Goal: Task Accomplishment & Management: Complete application form

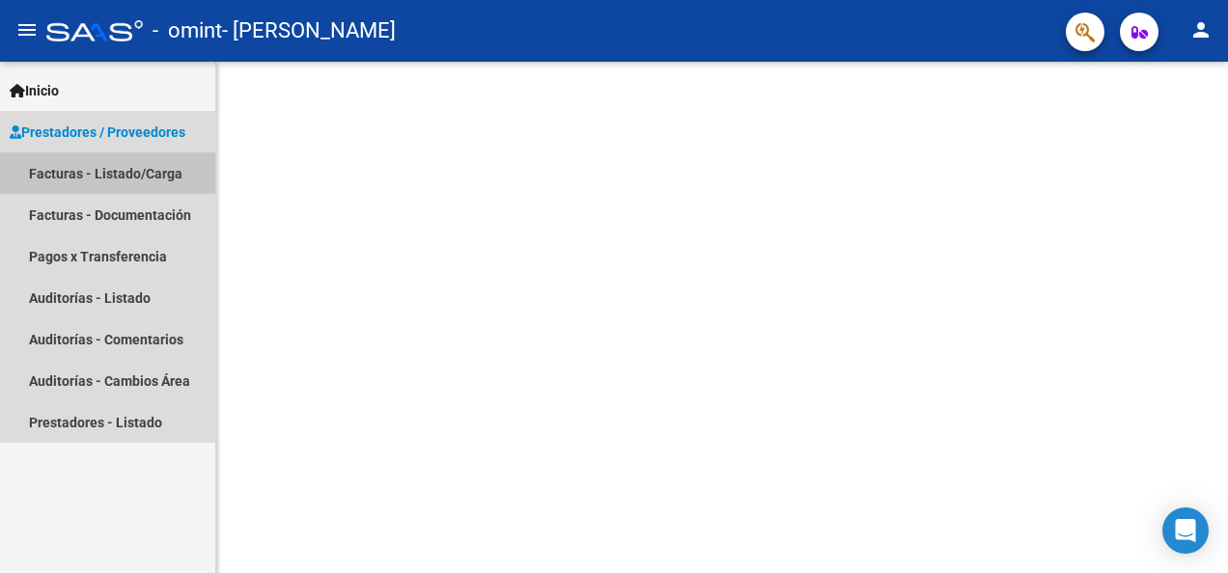
click at [162, 168] on link "Facturas - Listado/Carga" at bounding box center [107, 174] width 215 height 42
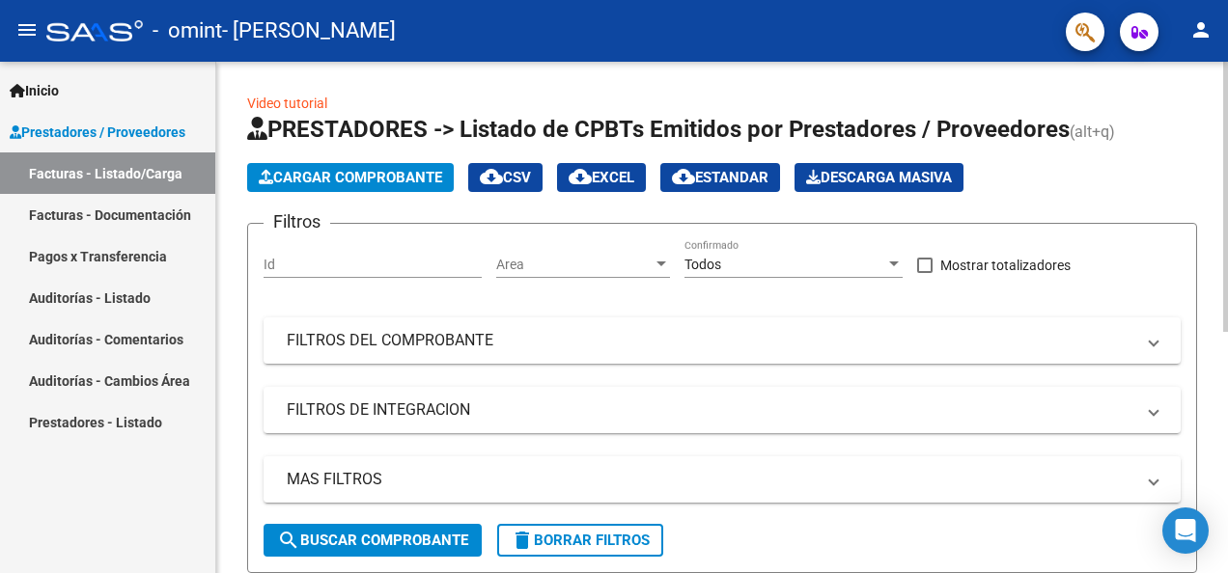
click at [406, 165] on button "Cargar Comprobante" at bounding box center [350, 177] width 207 height 29
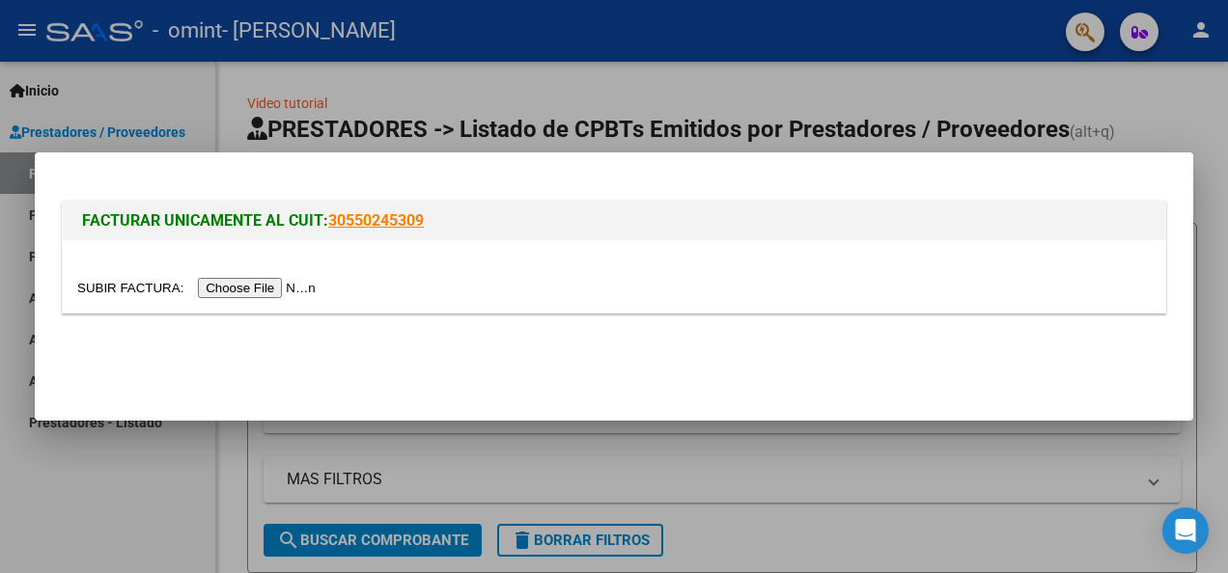
click at [264, 288] on input "file" at bounding box center [199, 288] width 244 height 20
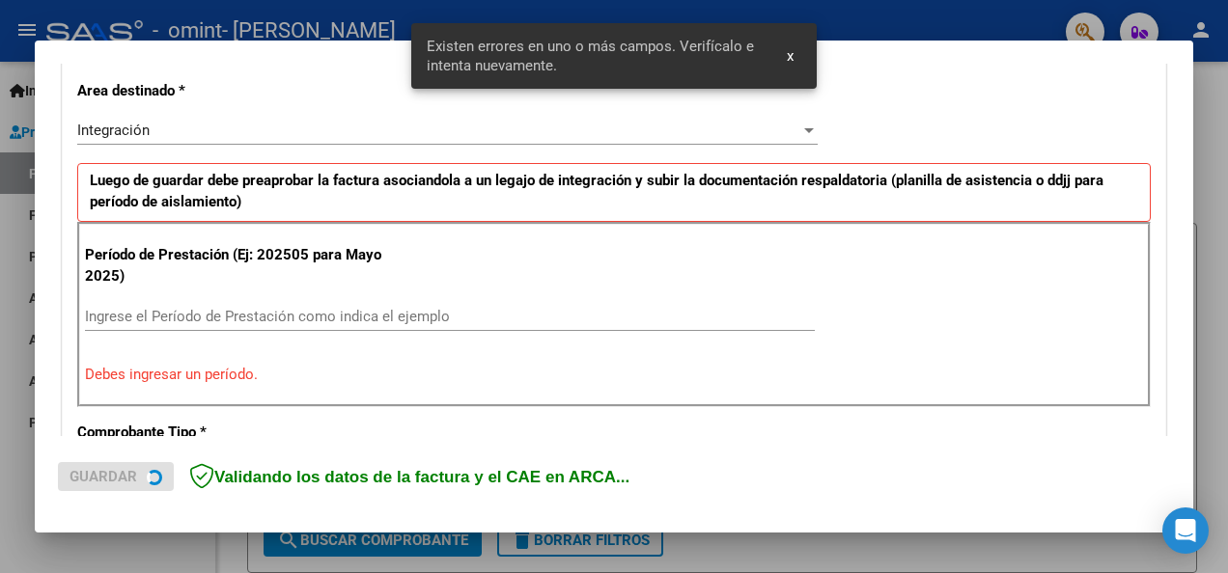
scroll to position [446, 0]
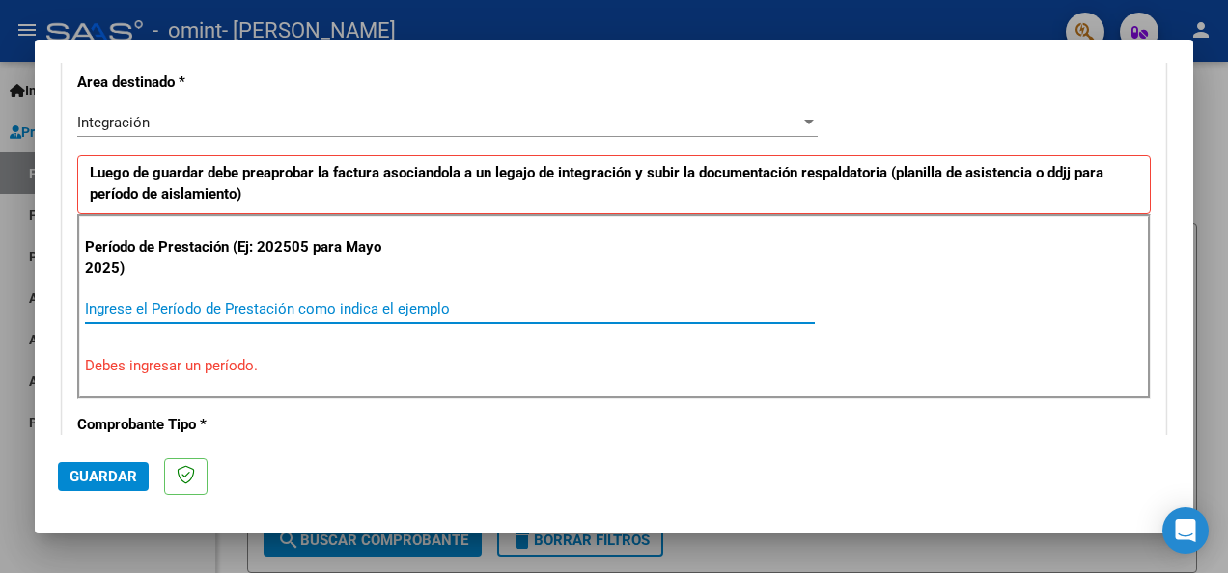
click at [230, 300] on input "Ingrese el Período de Prestación como indica el ejemplo" at bounding box center [450, 308] width 730 height 17
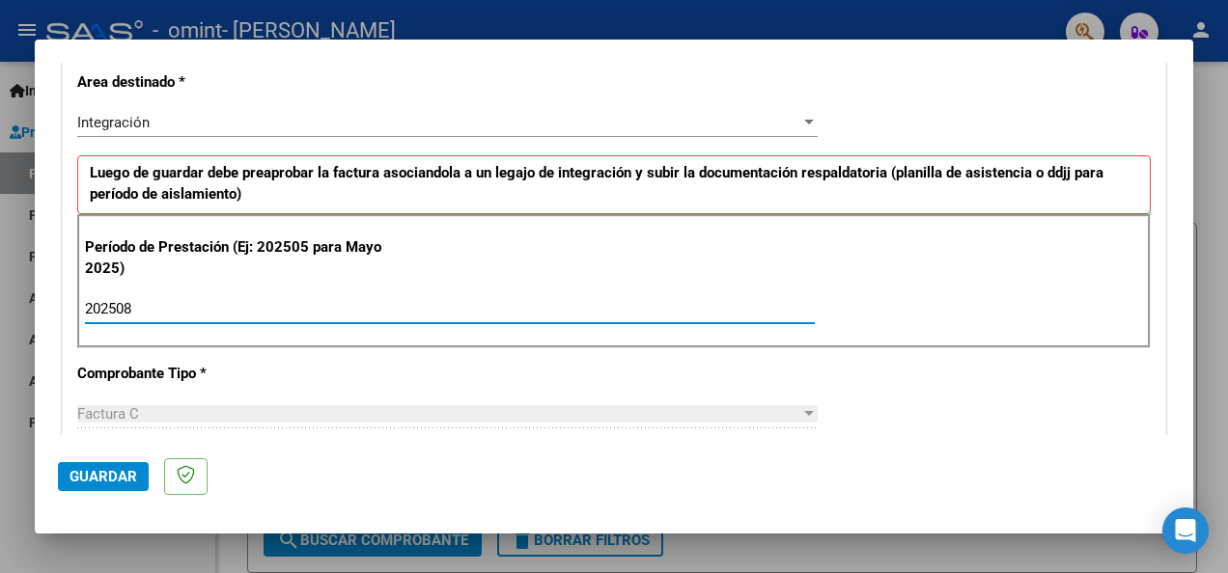
type input "202508"
drag, startPoint x: 1193, startPoint y: 186, endPoint x: 1191, endPoint y: 205, distance: 18.4
click at [1191, 205] on div "COMPROBANTE VER COMPROBANTE El comprobante fue leído exitosamente. DATOS DEL CO…" at bounding box center [614, 286] width 1228 height 573
drag, startPoint x: 1191, startPoint y: 205, endPoint x: 1179, endPoint y: 205, distance: 12.5
click at [1179, 205] on mat-dialog-content "COMPROBANTE VER COMPROBANTE El comprobante fue leído exitosamente. DATOS DEL CO…" at bounding box center [614, 249] width 1158 height 373
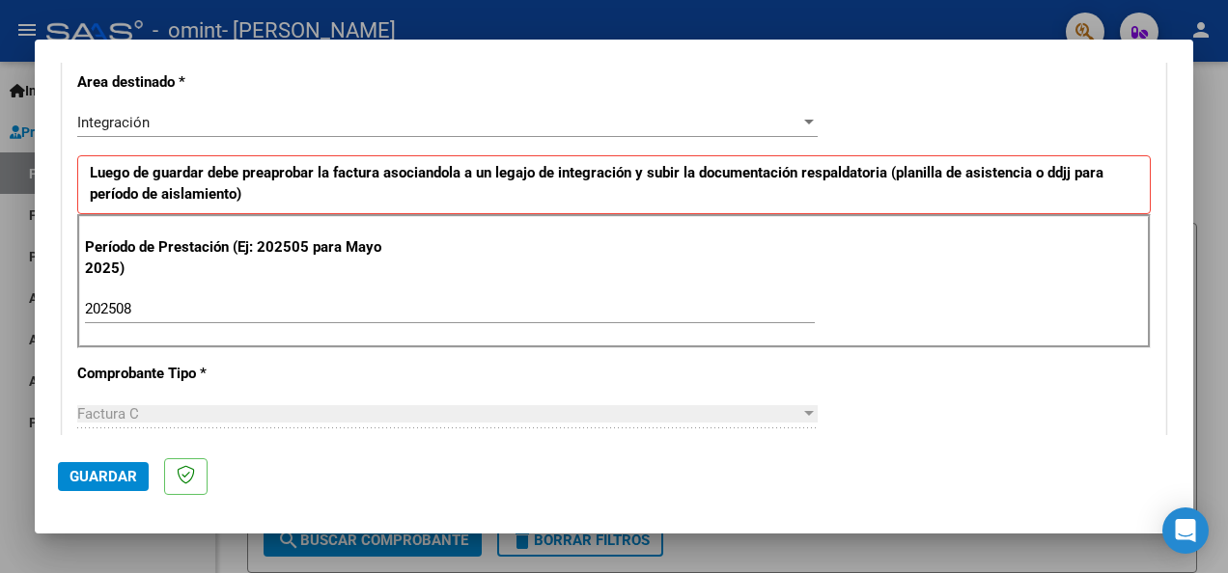
click at [742, 406] on div "Factura C" at bounding box center [438, 413] width 723 height 17
drag, startPoint x: 742, startPoint y: 406, endPoint x: 250, endPoint y: 407, distance: 492.2
click at [741, 406] on div "Factura C" at bounding box center [438, 413] width 723 height 17
click at [177, 300] on input "202508" at bounding box center [450, 308] width 730 height 17
click at [800, 115] on div at bounding box center [808, 122] width 17 height 15
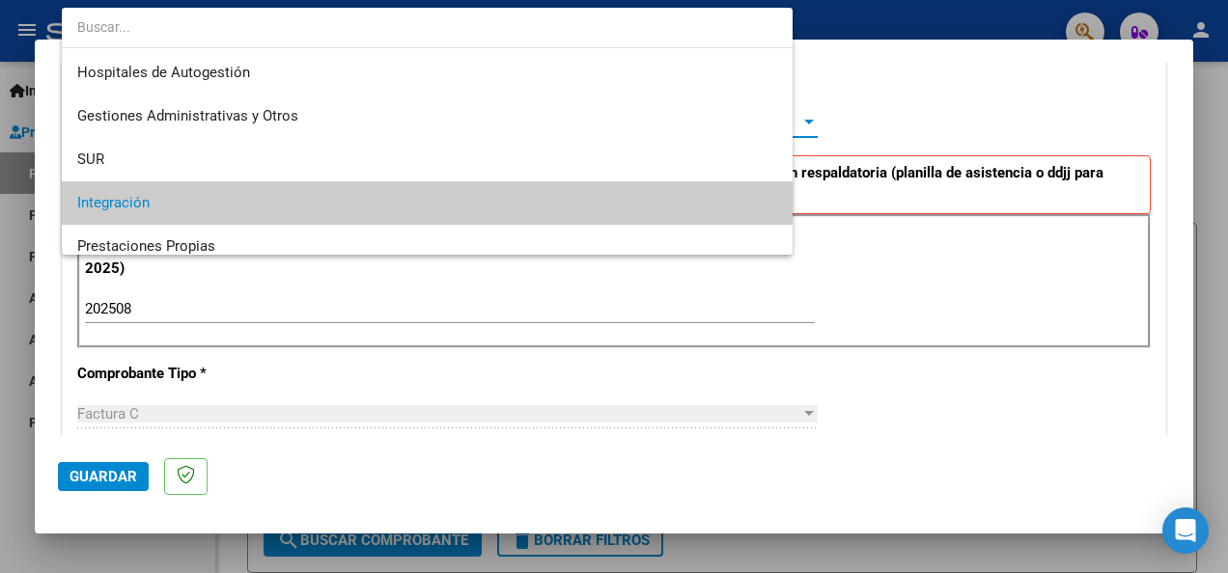
scroll to position [82, 0]
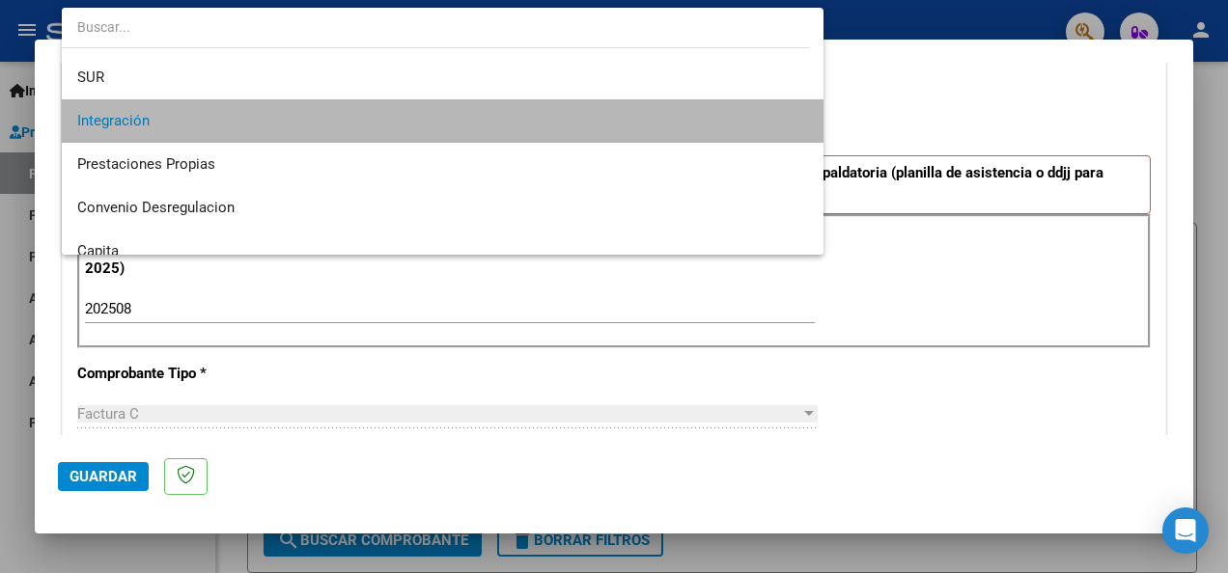
click at [618, 121] on span "Integración" at bounding box center [442, 120] width 731 height 43
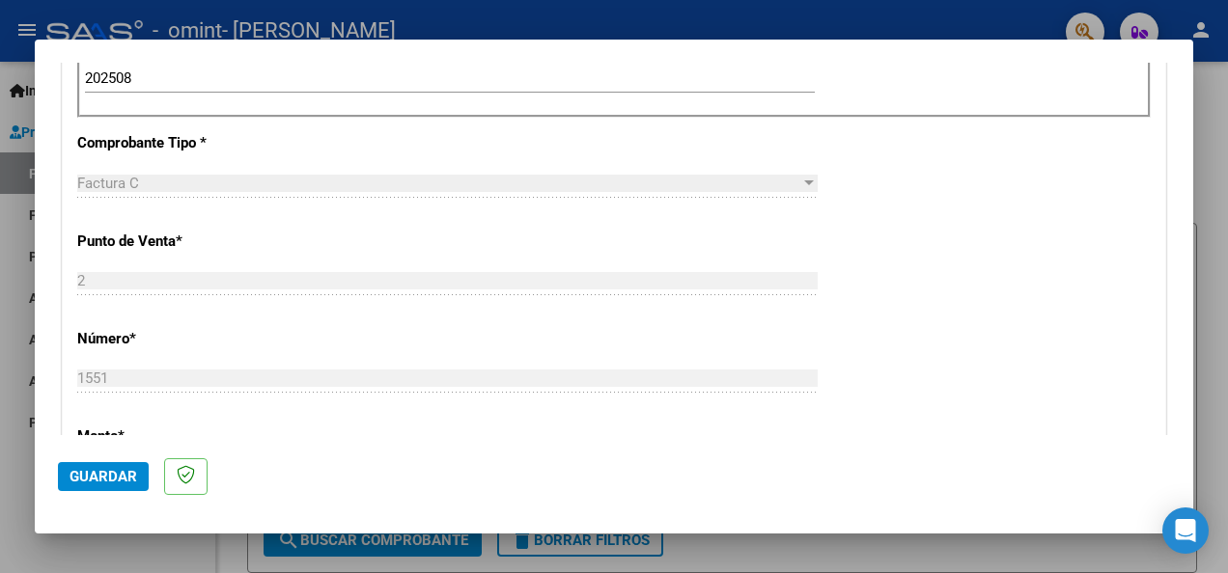
scroll to position [680, 0]
click at [124, 422] on p "Monto *" at bounding box center [238, 433] width 322 height 22
click at [112, 471] on span "Guardar" at bounding box center [103, 476] width 68 height 17
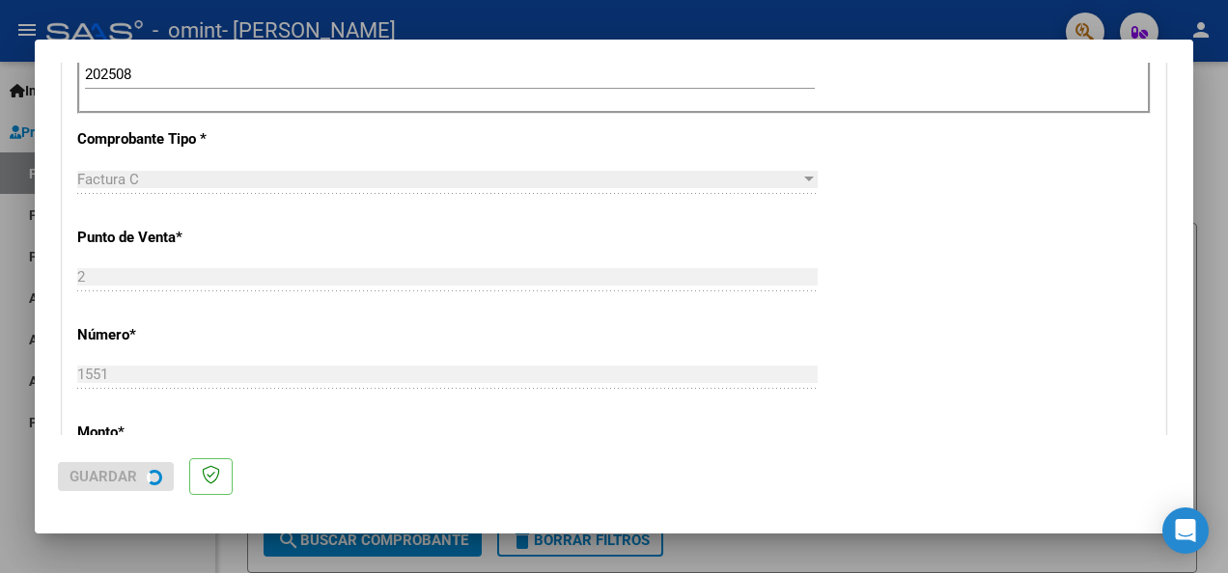
click at [112, 471] on div "COMPROBANTE VER COMPROBANTE El comprobante fue leído exitosamente. DATOS DEL CO…" at bounding box center [614, 286] width 1228 height 573
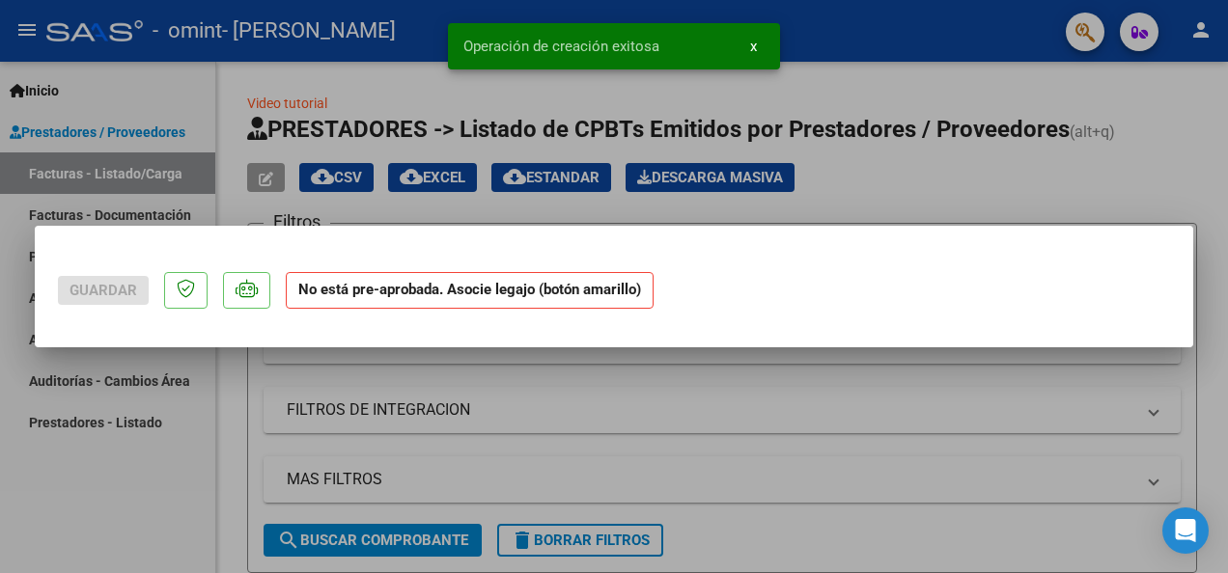
scroll to position [0, 0]
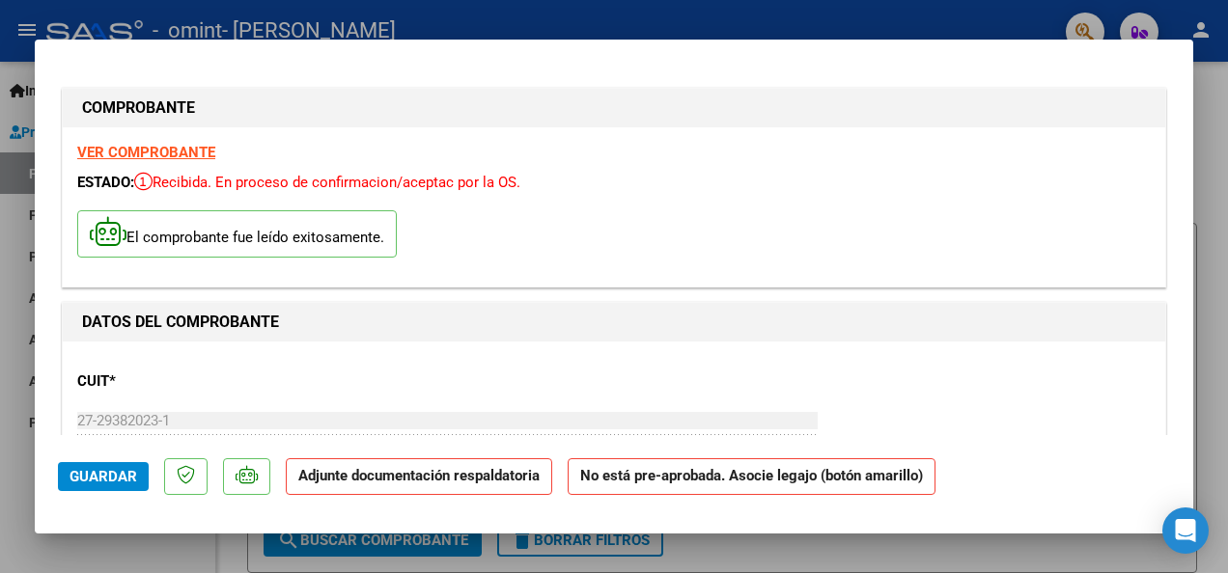
click at [415, 479] on strong "Adjunte documentación respaldatoria" at bounding box center [418, 475] width 241 height 17
click at [1200, 115] on div at bounding box center [614, 286] width 1228 height 573
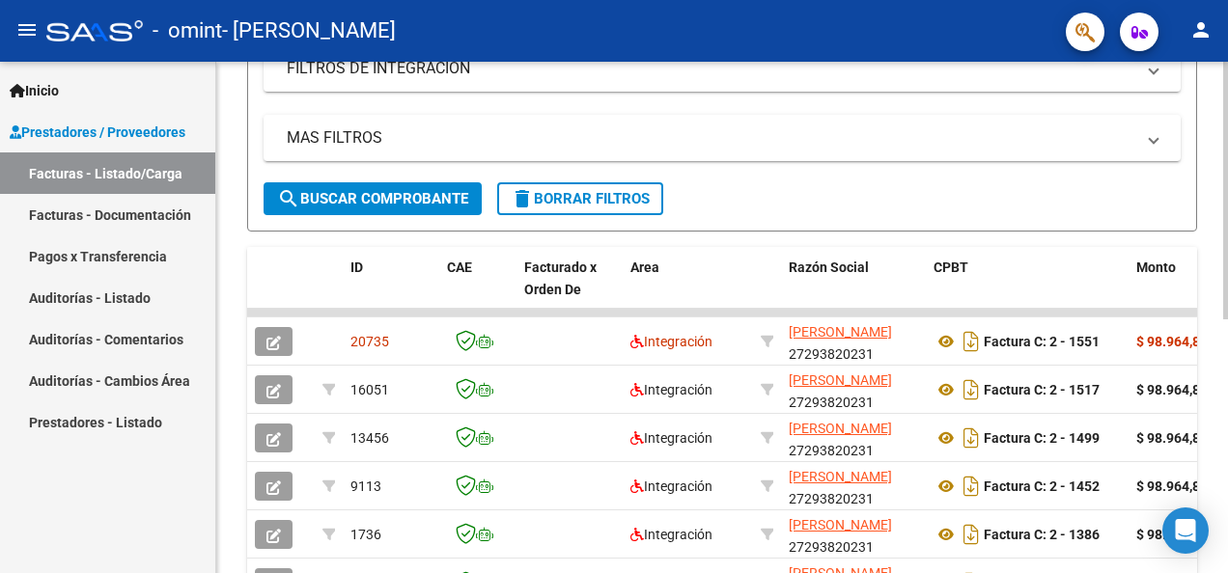
scroll to position [333, 0]
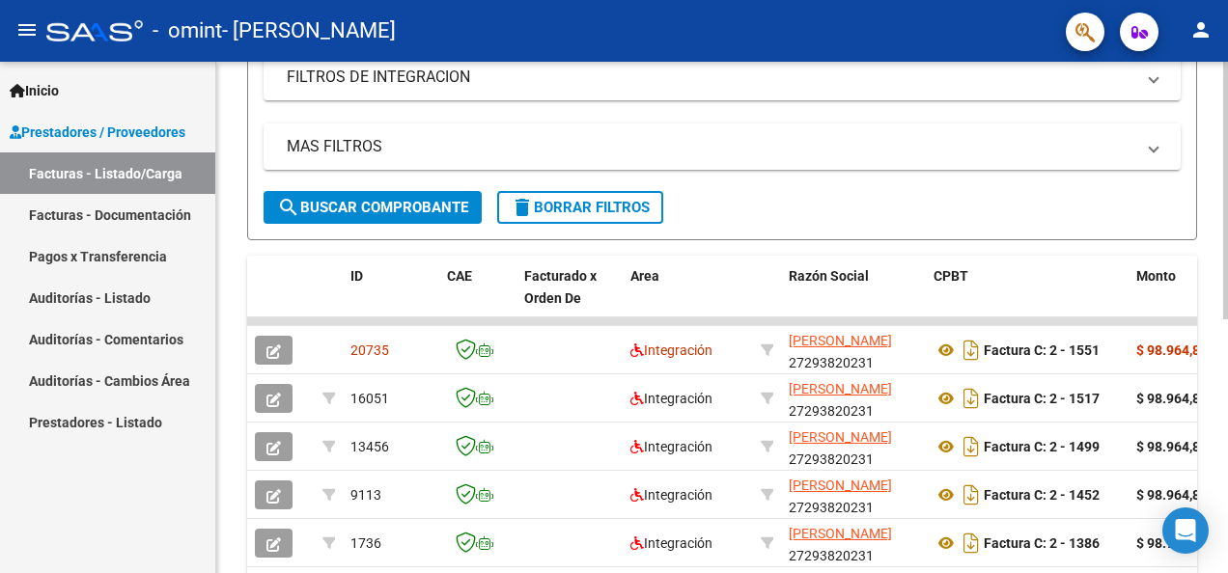
click at [1227, 369] on html "menu - omint - [PERSON_NAME] person Inicio Instructivos Contacto OS Prestadores…" at bounding box center [614, 286] width 1228 height 573
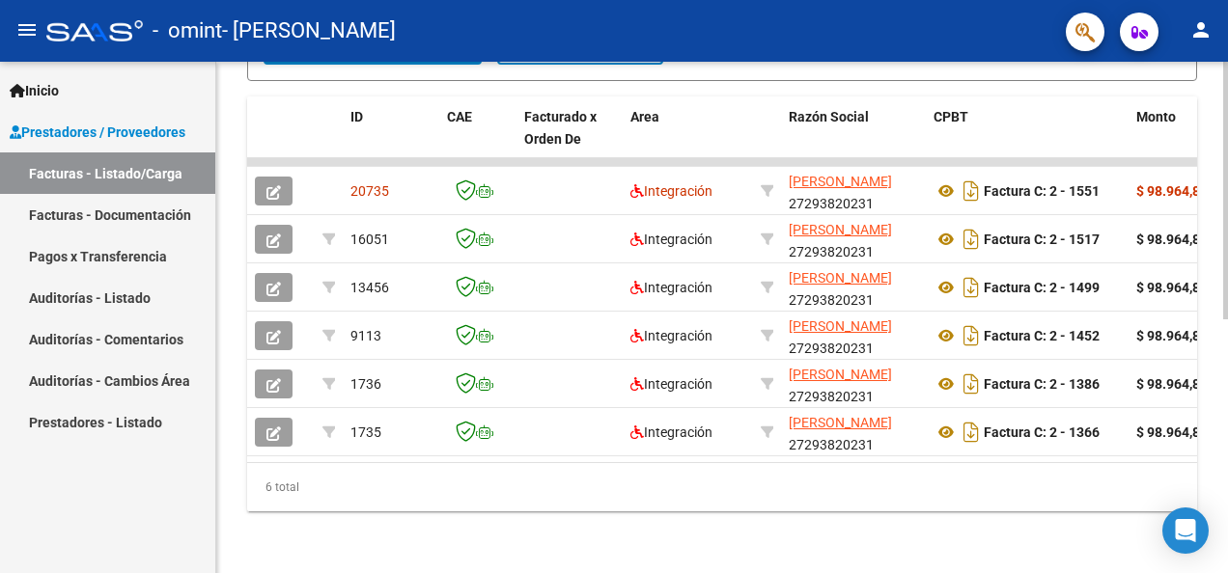
scroll to position [506, 0]
click at [1210, 384] on div "Video tutorial PRESTADORES -> Listado de CPBTs Emitidos por Prestadores / Prove…" at bounding box center [724, 72] width 1016 height 1004
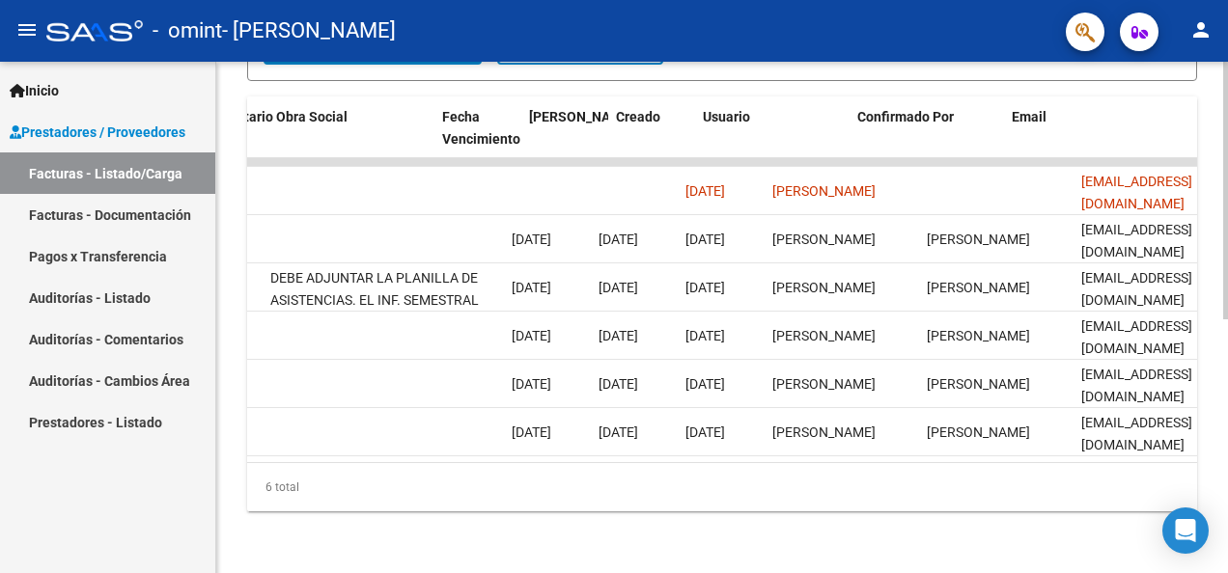
scroll to position [0, 3120]
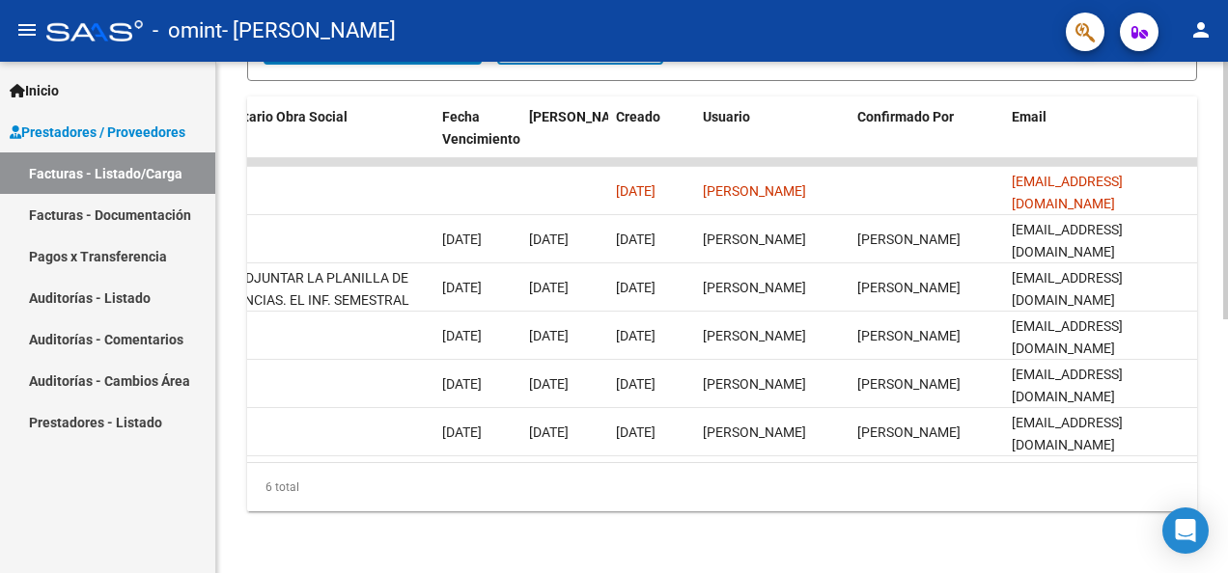
drag, startPoint x: 1084, startPoint y: 462, endPoint x: 848, endPoint y: 454, distance: 235.7
click at [848, 454] on datatable-body "20735 Integración [PERSON_NAME] 27293820231 Factura C: 2 - 1551 $ 98.964,88 [DA…" at bounding box center [722, 310] width 950 height 304
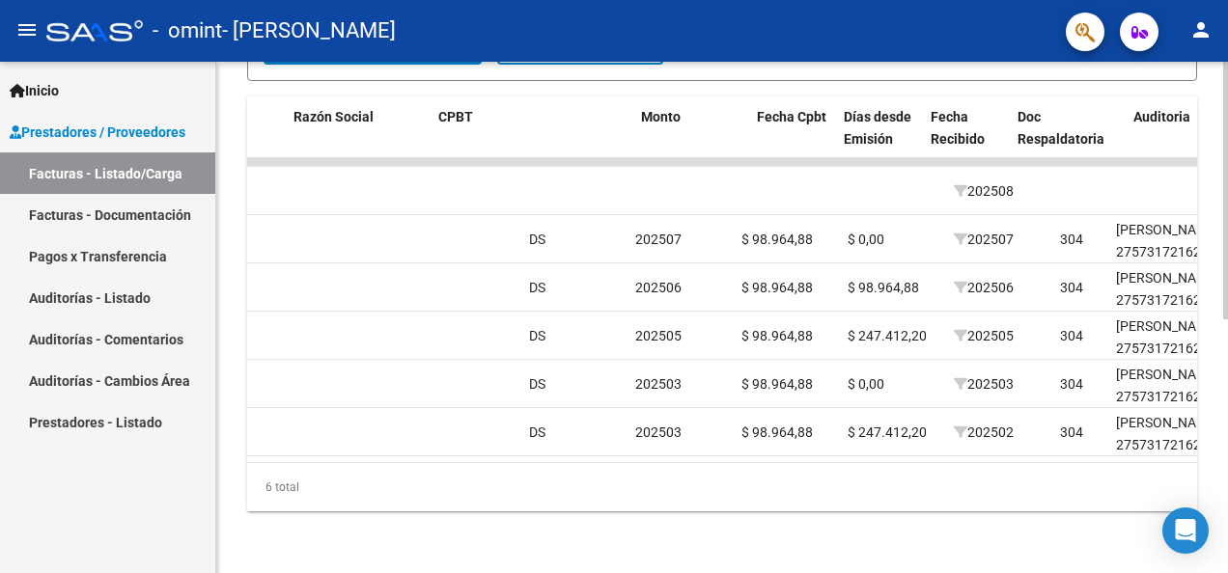
scroll to position [0, 0]
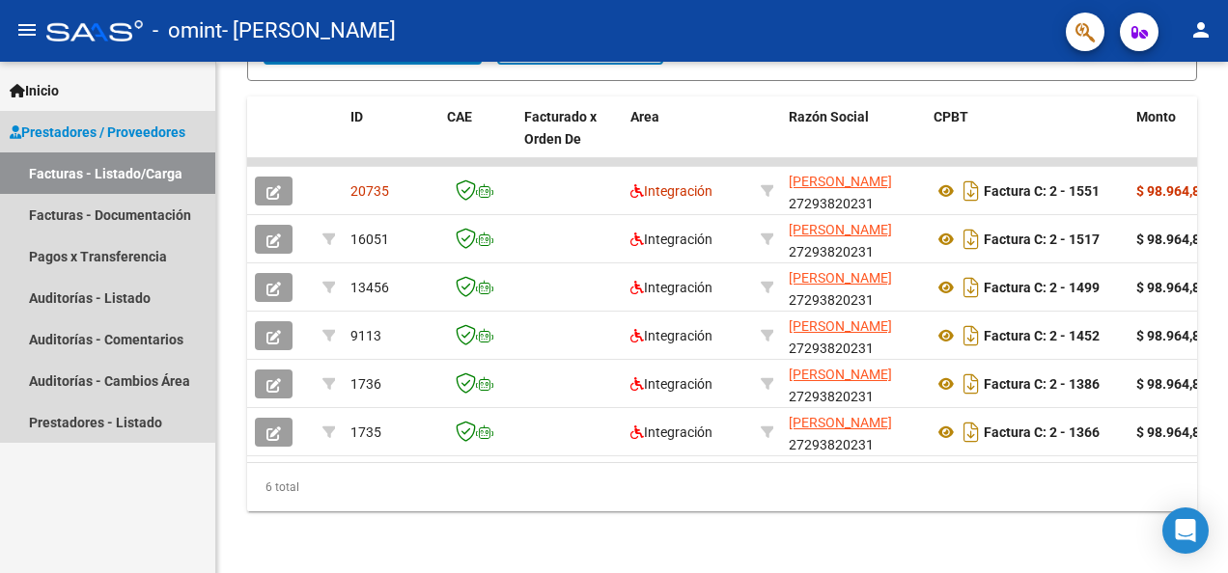
click at [103, 174] on link "Facturas - Listado/Carga" at bounding box center [107, 174] width 215 height 42
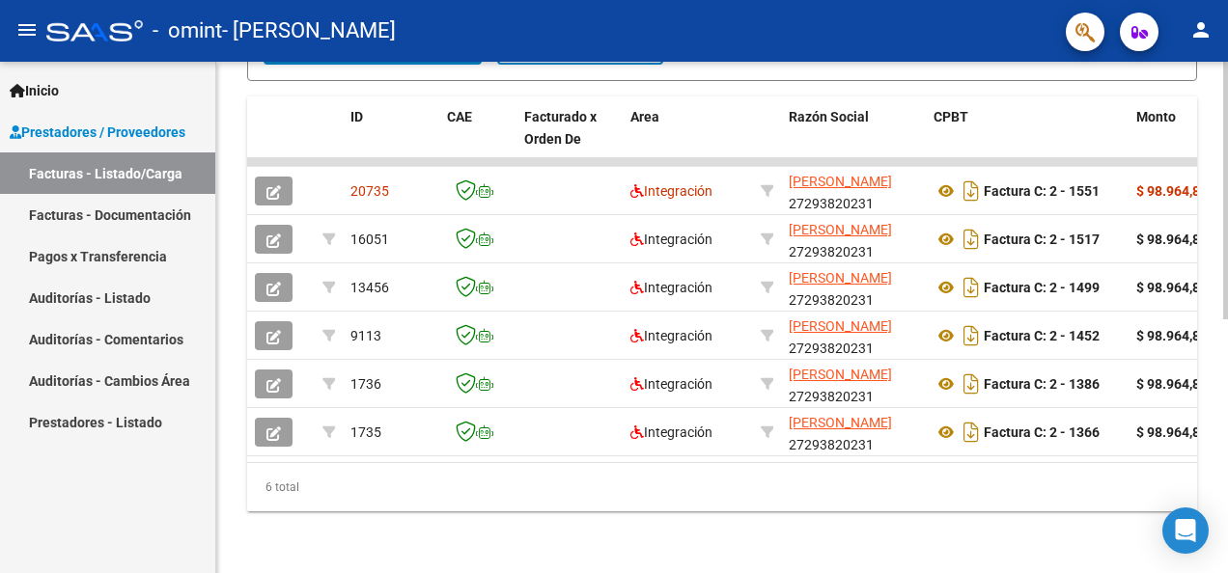
drag, startPoint x: 1221, startPoint y: 330, endPoint x: 1227, endPoint y: 181, distance: 148.8
click at [1227, 181] on html "menu - omint - [PERSON_NAME] person Inicio Instructivos Contacto OS Prestadores…" at bounding box center [614, 286] width 1228 height 573
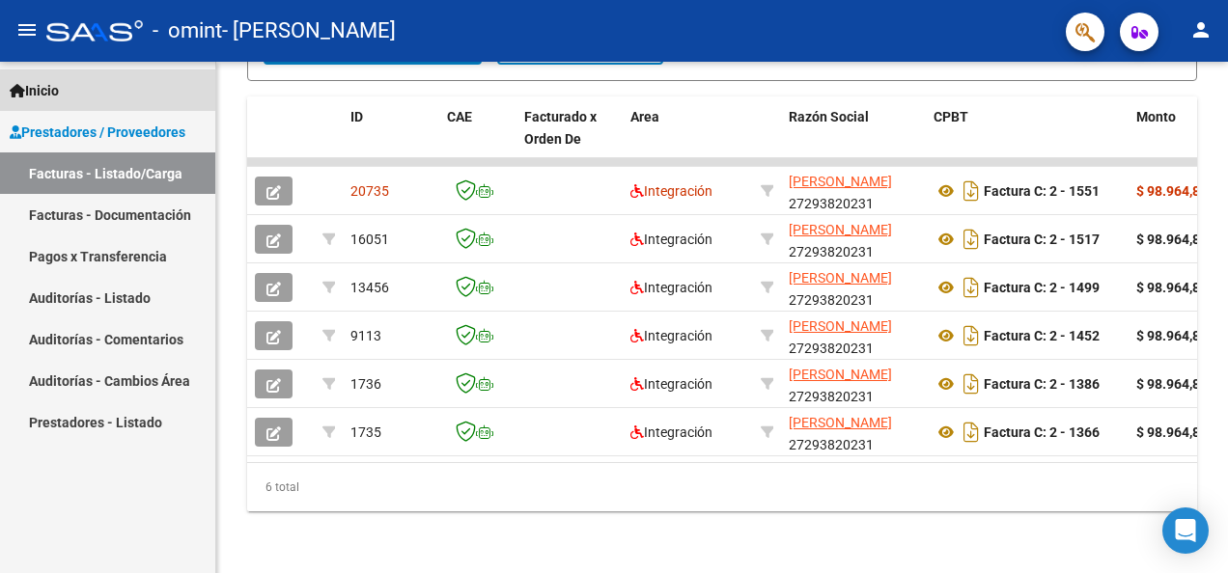
click at [53, 83] on span "Inicio" at bounding box center [34, 90] width 49 height 21
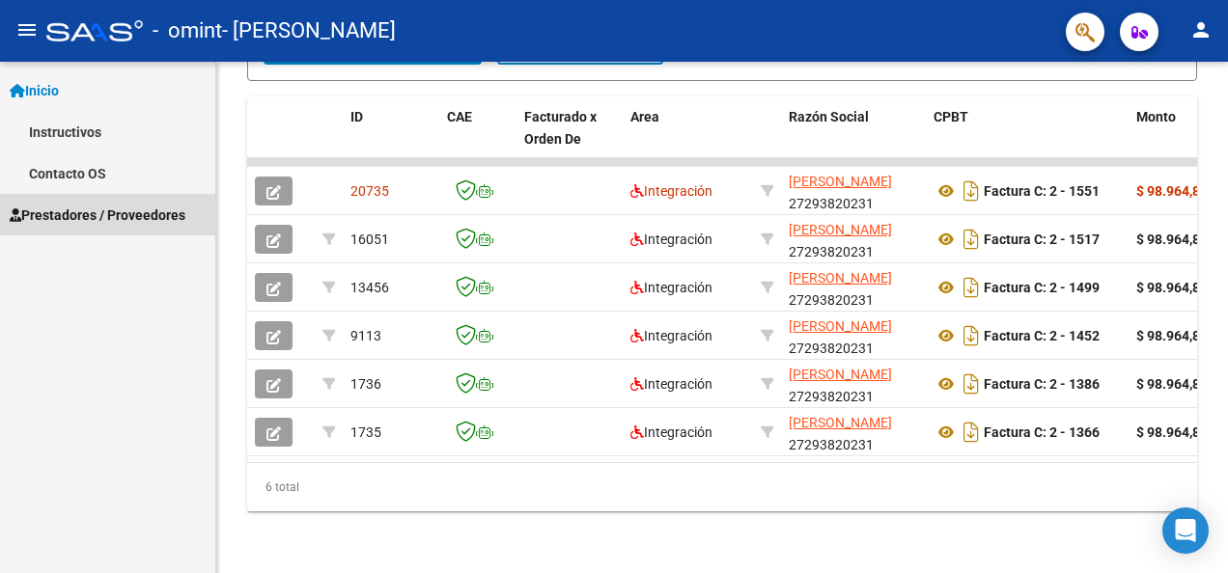
click at [69, 212] on span "Prestadores / Proveedores" at bounding box center [98, 215] width 176 height 21
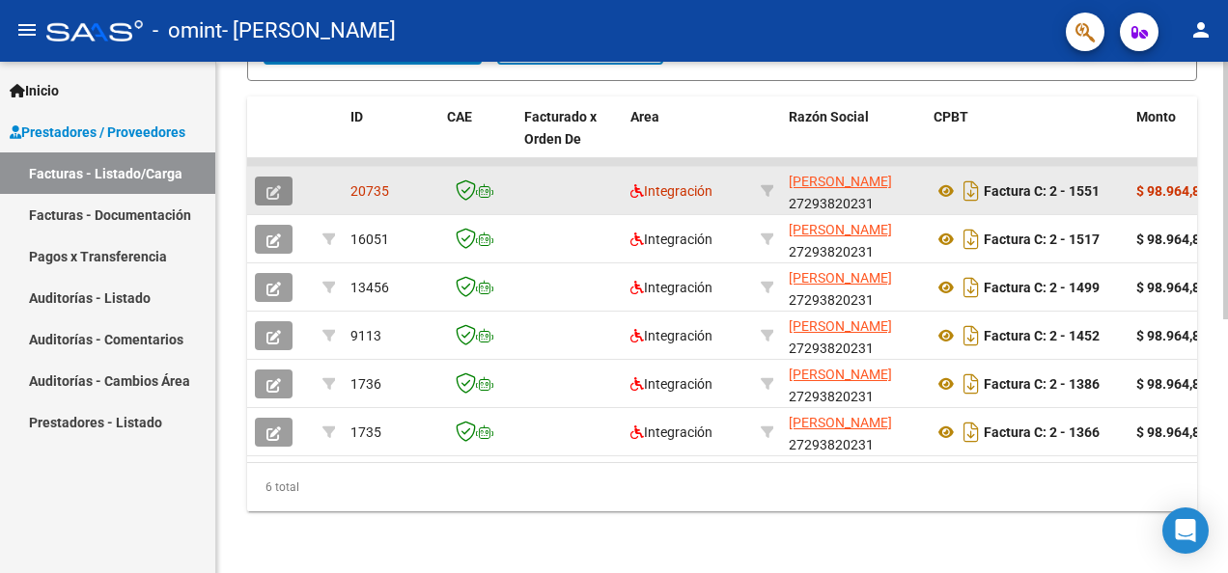
click at [272, 185] on icon "button" at bounding box center [273, 192] width 14 height 14
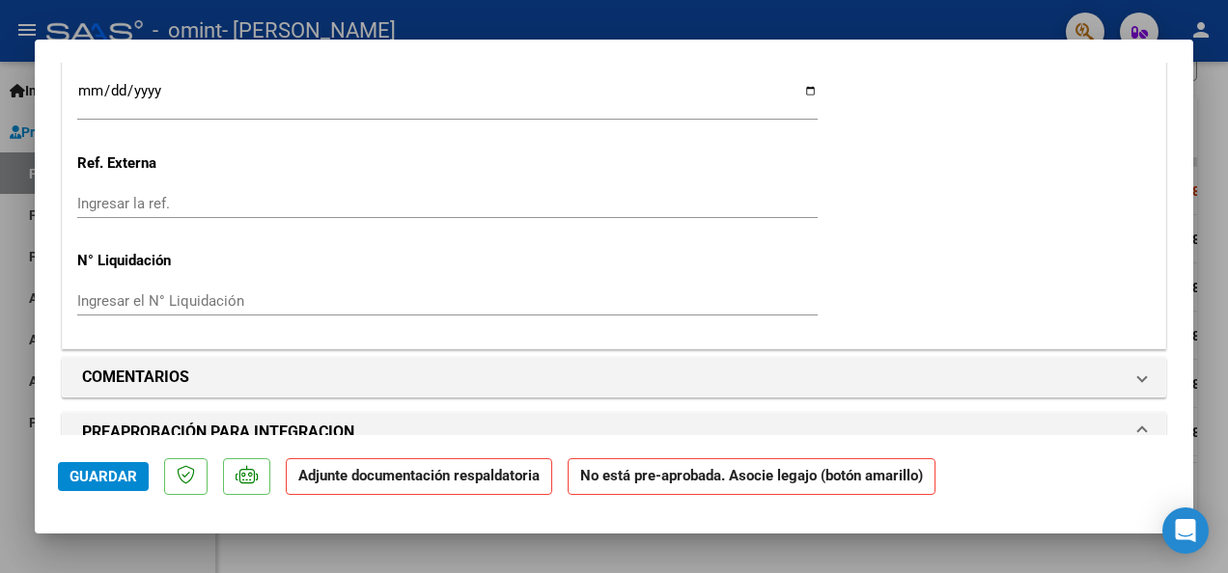
scroll to position [1523, 0]
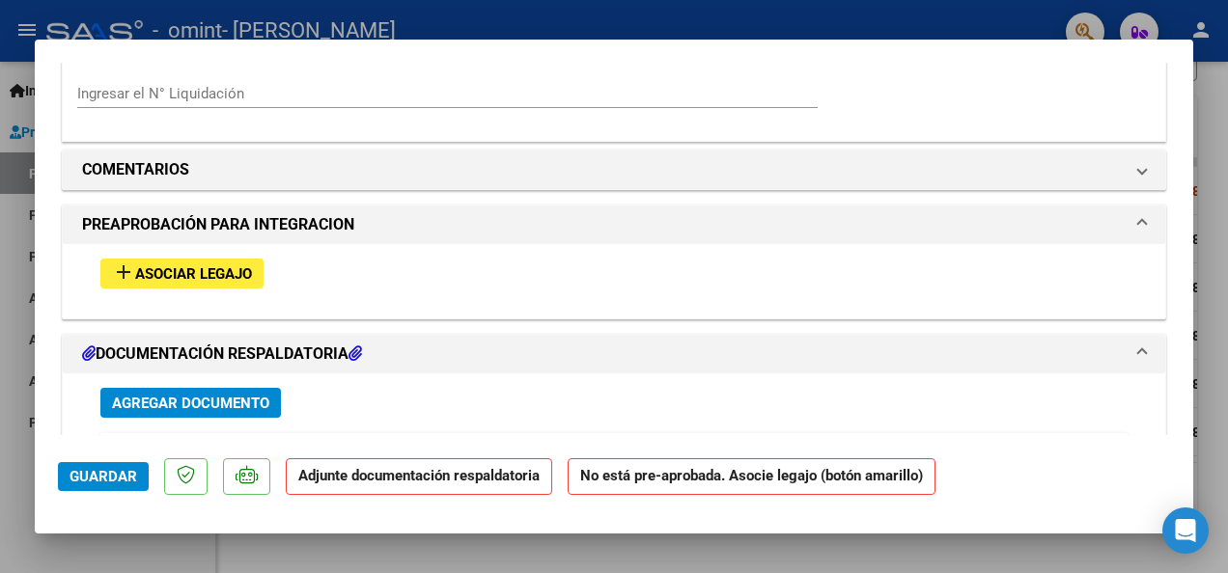
click at [188, 274] on span "Asociar Legajo" at bounding box center [193, 273] width 117 height 17
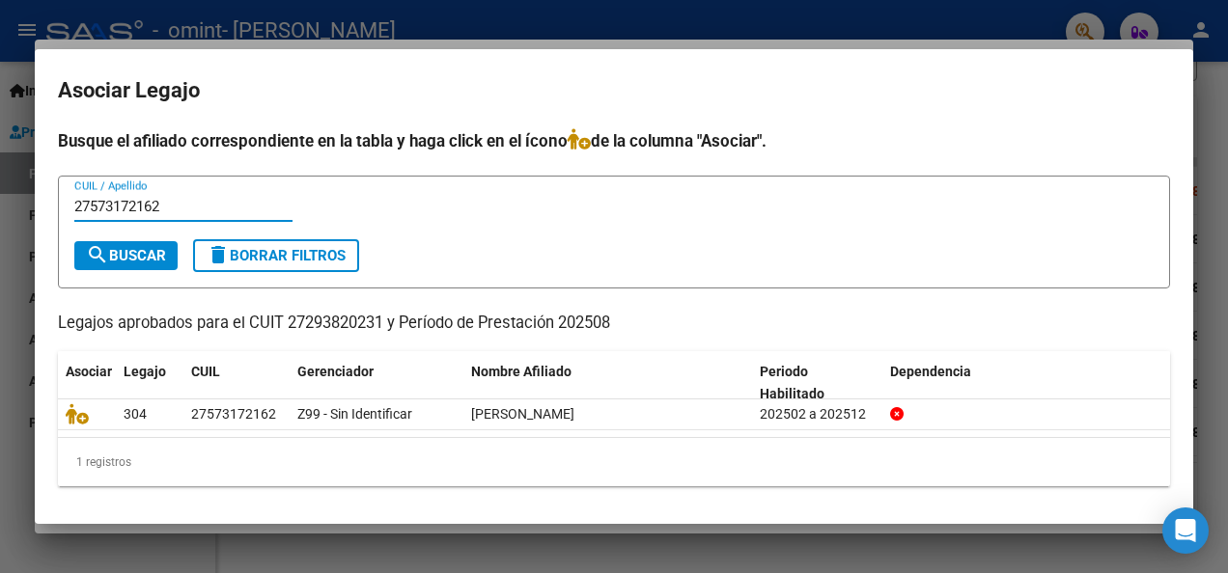
type input "27573172162"
click at [133, 253] on span "search Buscar" at bounding box center [126, 255] width 80 height 17
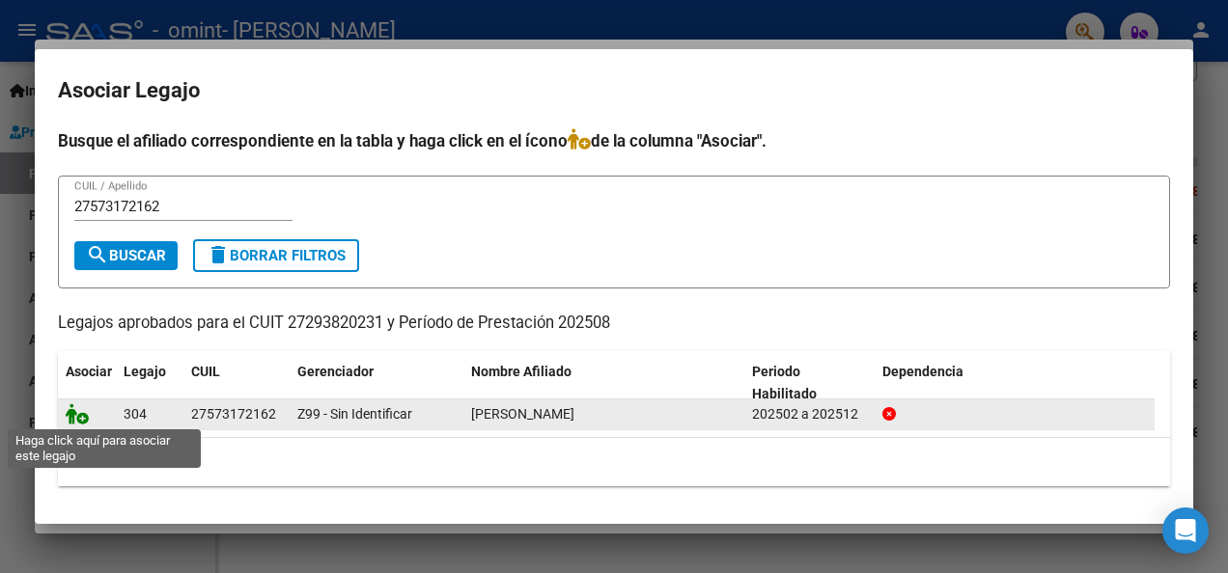
click at [78, 411] on icon at bounding box center [77, 413] width 23 height 21
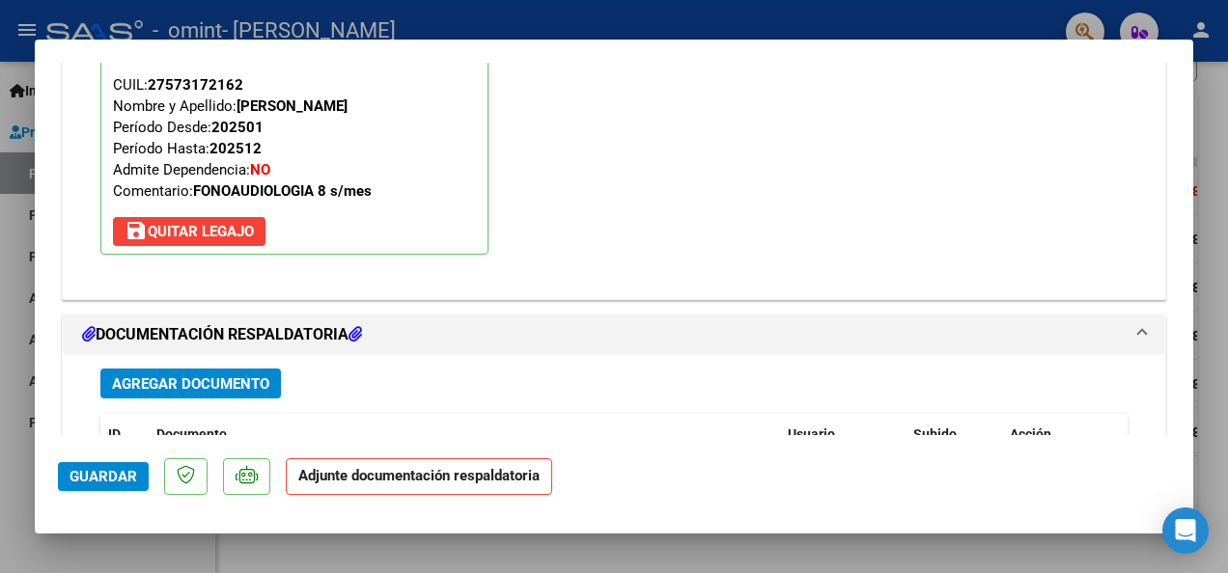
scroll to position [1863, 0]
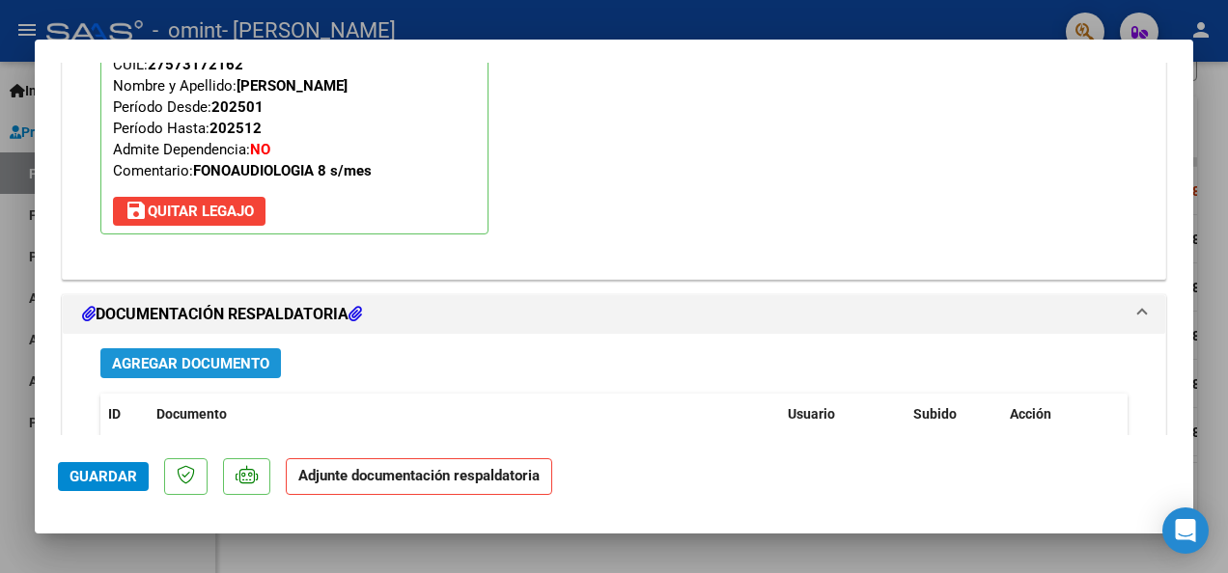
click at [208, 360] on span "Agregar Documento" at bounding box center [190, 363] width 157 height 17
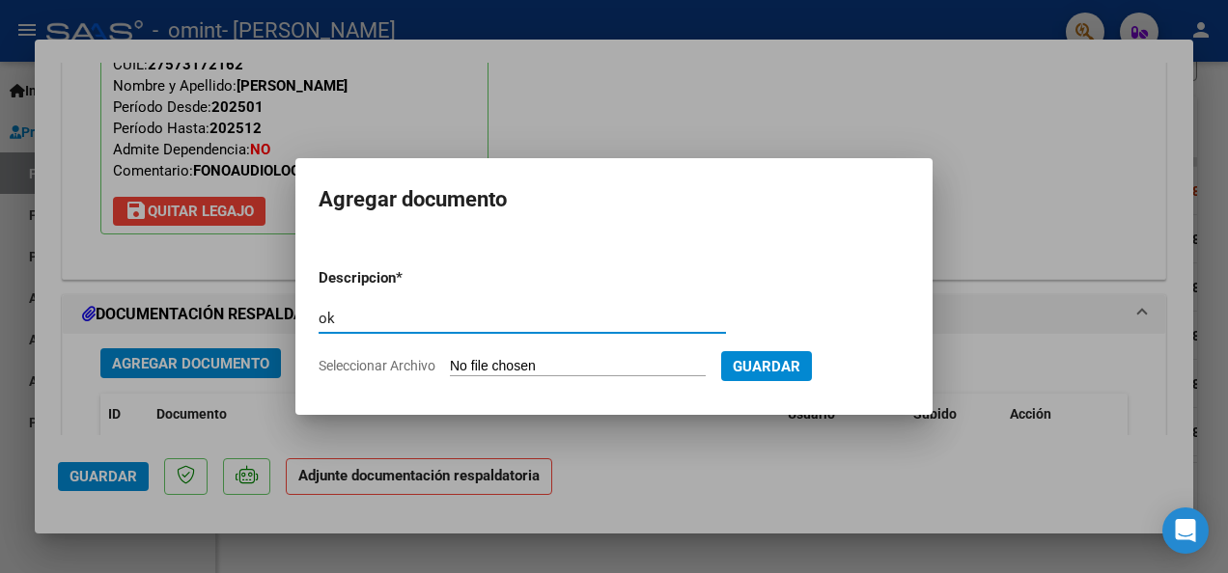
type input "o"
type input "planilla de asistencia agosto"
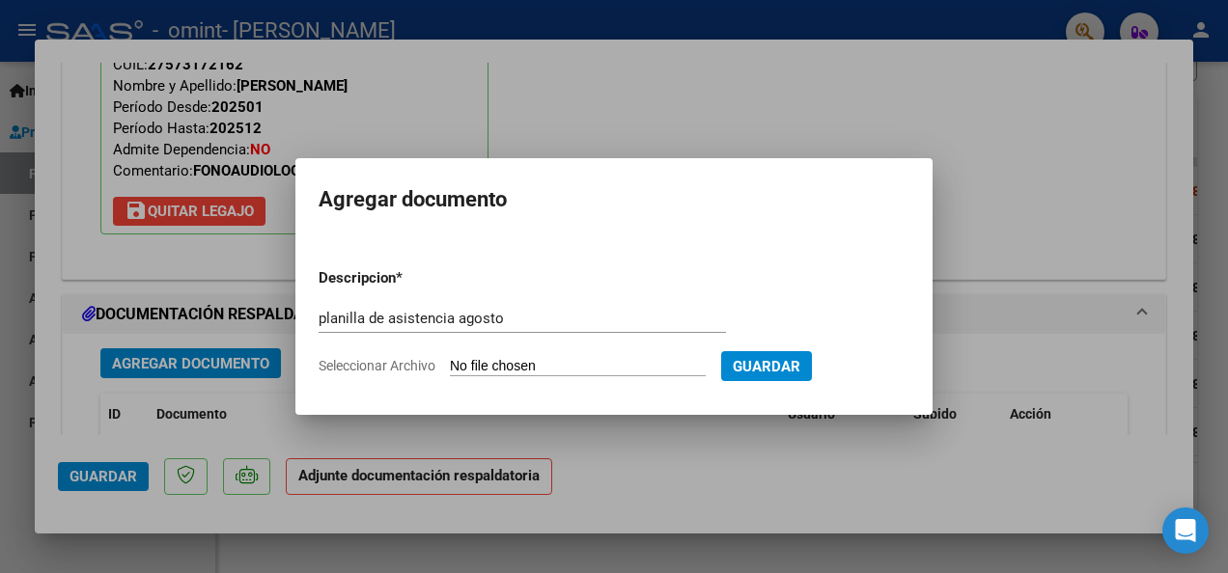
click at [388, 365] on span "Seleccionar Archivo" at bounding box center [377, 365] width 117 height 15
click at [450, 365] on input "Seleccionar Archivo" at bounding box center [578, 367] width 256 height 18
type input "C:\fakepath\planilla [PERSON_NAME].pdf"
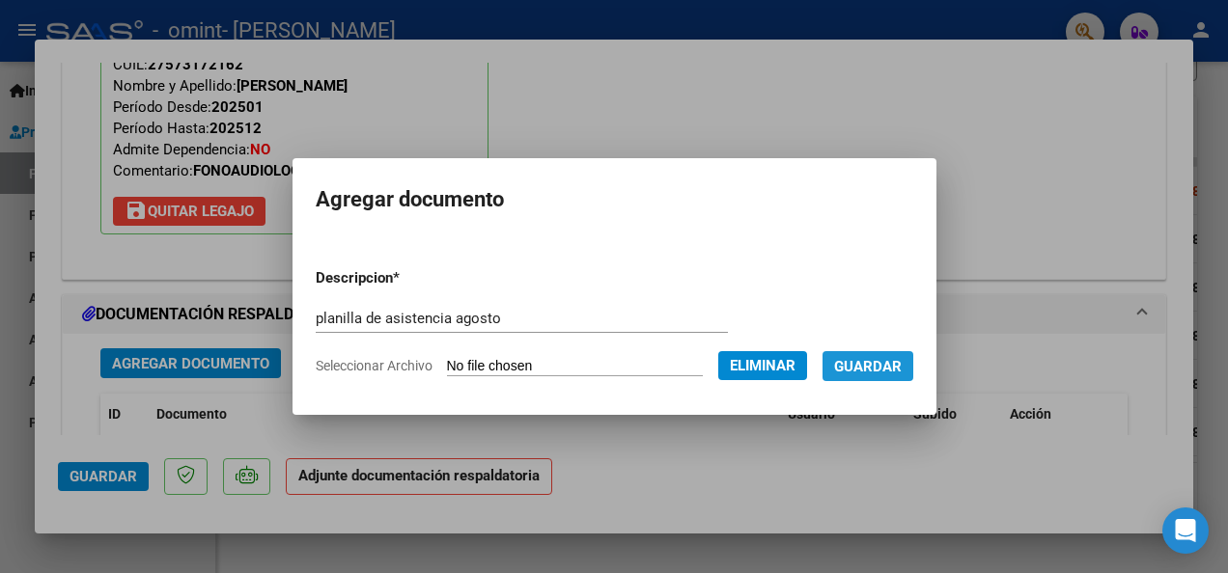
click at [891, 369] on span "Guardar" at bounding box center [868, 366] width 68 height 17
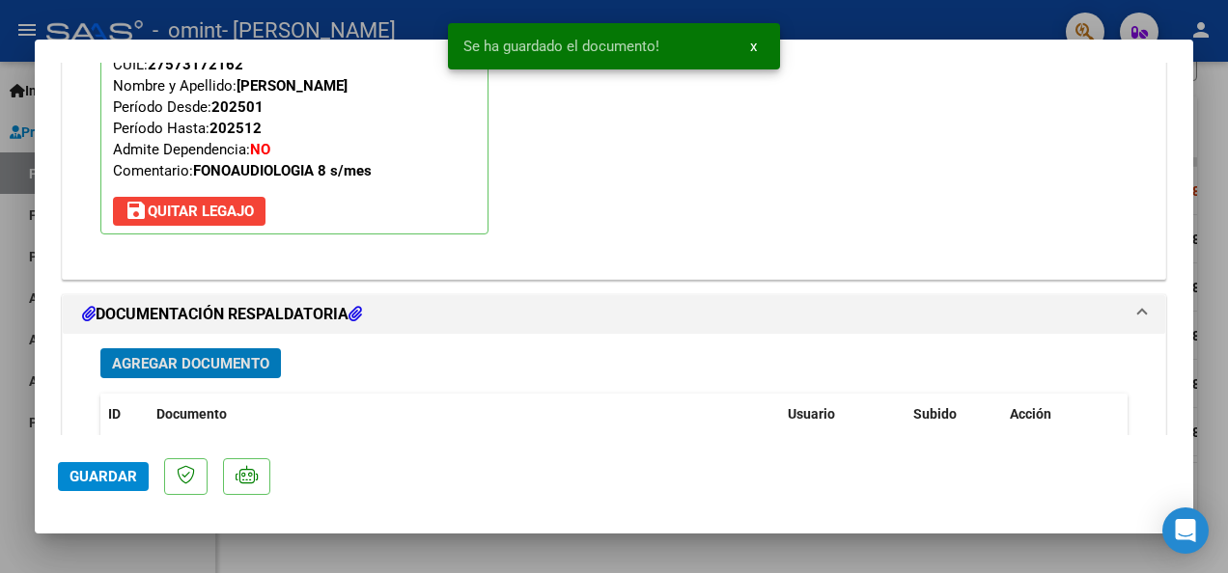
click at [98, 473] on span "Guardar" at bounding box center [103, 476] width 68 height 17
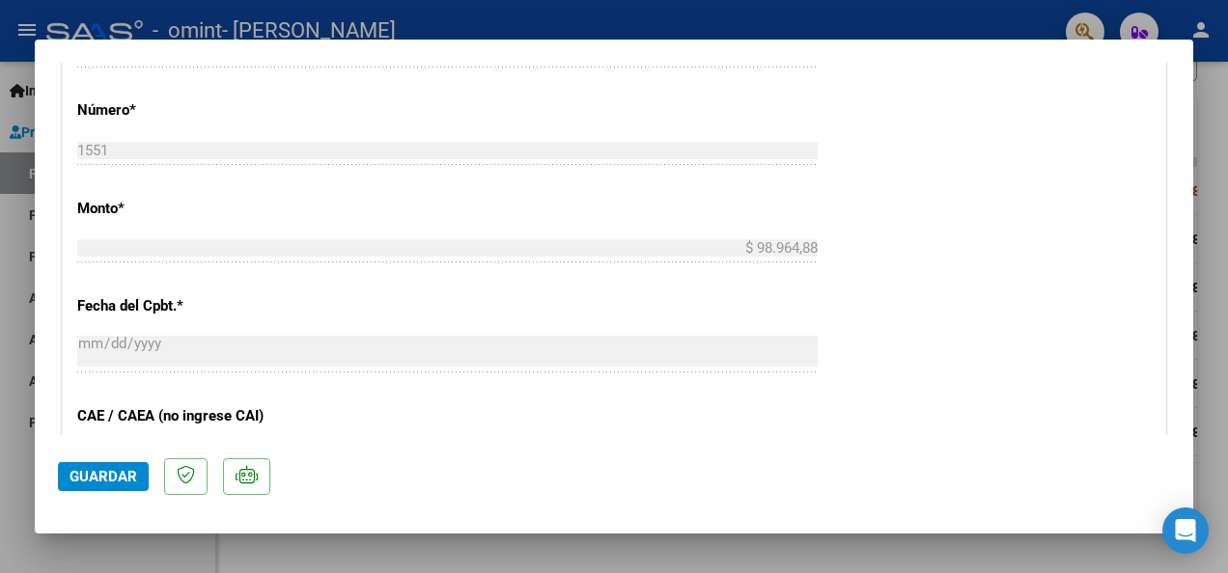
click at [1219, 281] on div at bounding box center [614, 286] width 1228 height 573
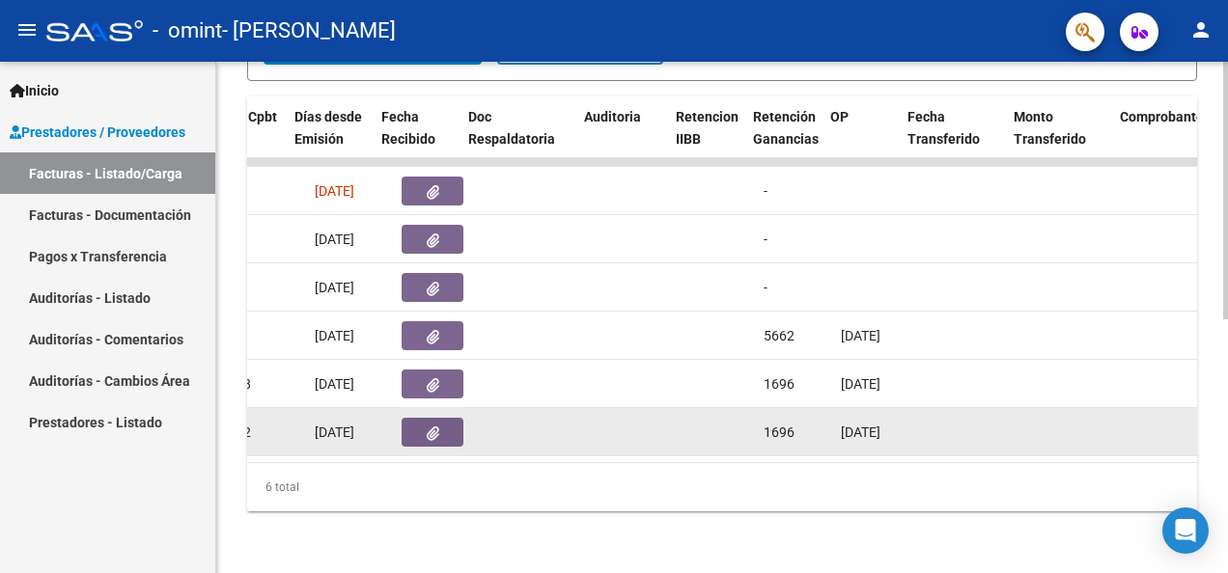
scroll to position [0, 1044]
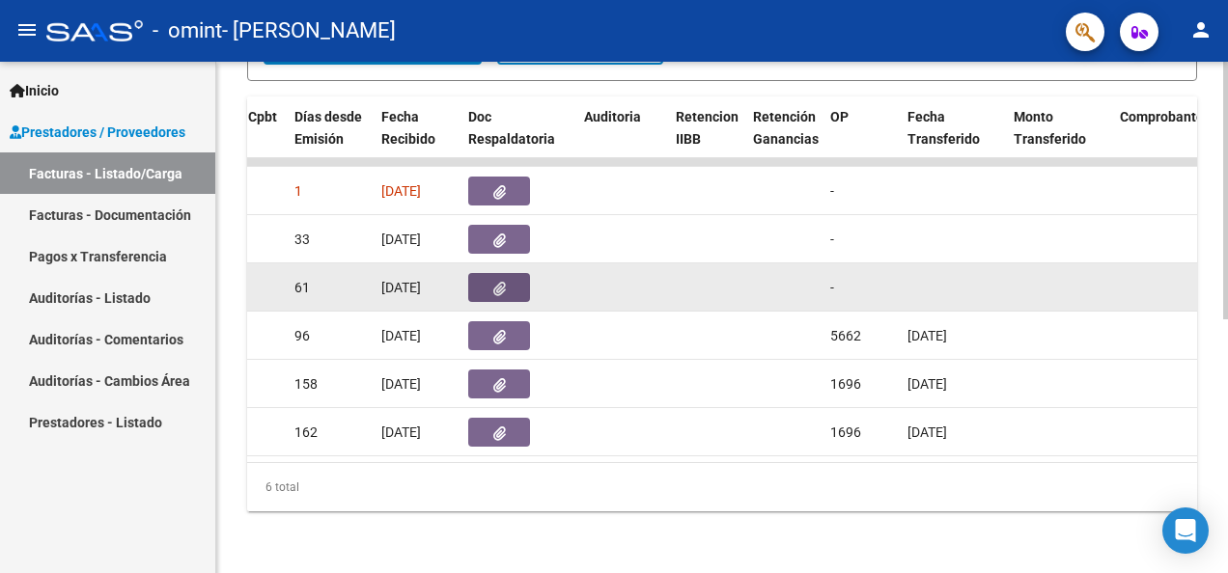
click at [500, 282] on icon "button" at bounding box center [499, 289] width 13 height 14
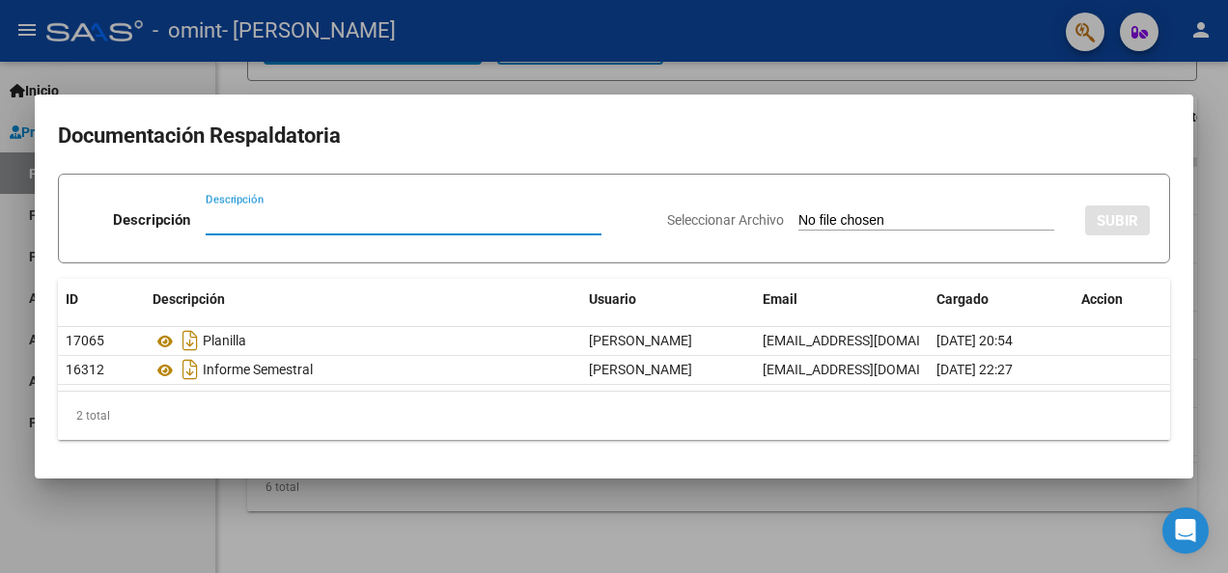
click at [1210, 82] on div at bounding box center [614, 286] width 1228 height 573
